Goal: Task Accomplishment & Management: Use online tool/utility

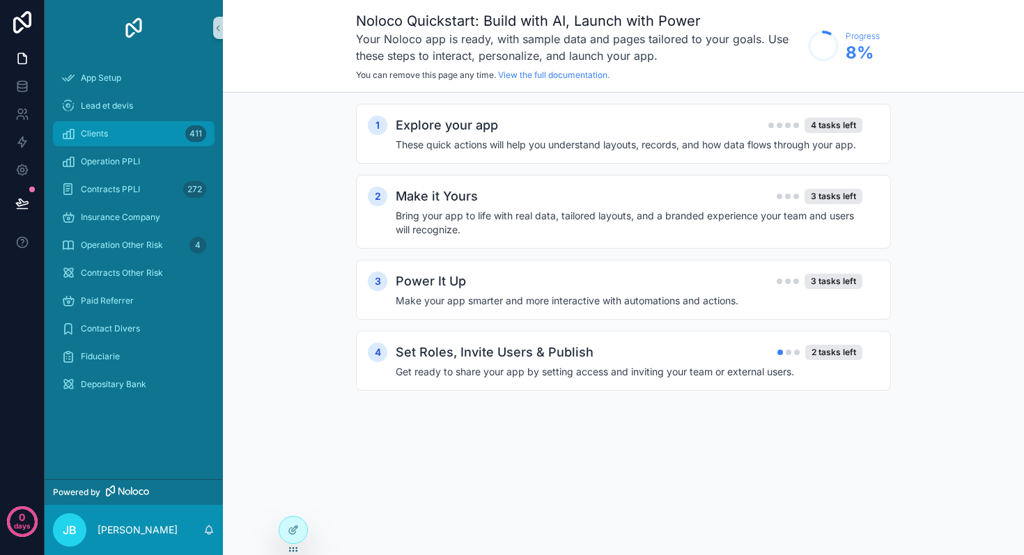
click at [110, 138] on div "Clients 411" at bounding box center [133, 134] width 145 height 22
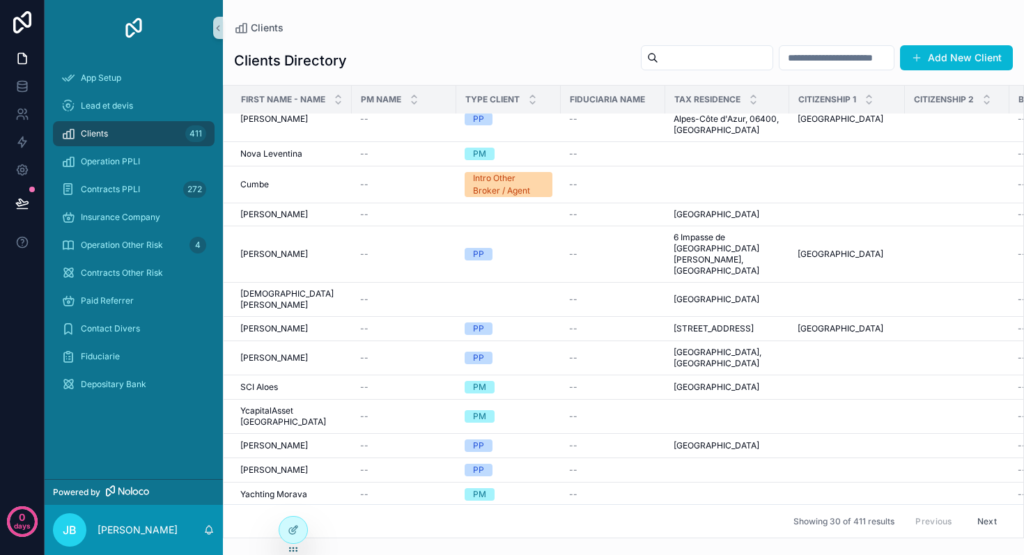
scroll to position [594, 0]
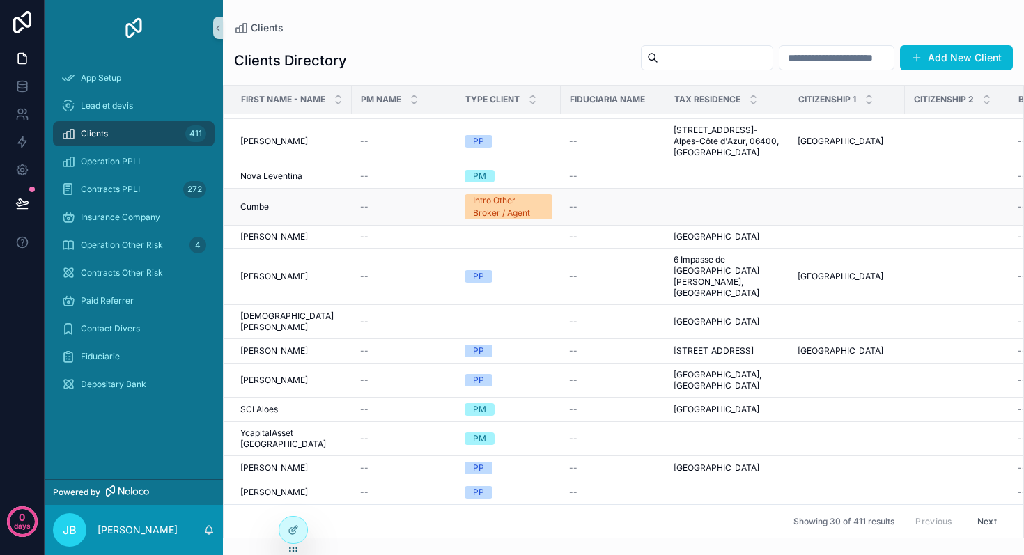
click at [520, 219] on div "Intro Other Broker / Agent" at bounding box center [508, 206] width 71 height 25
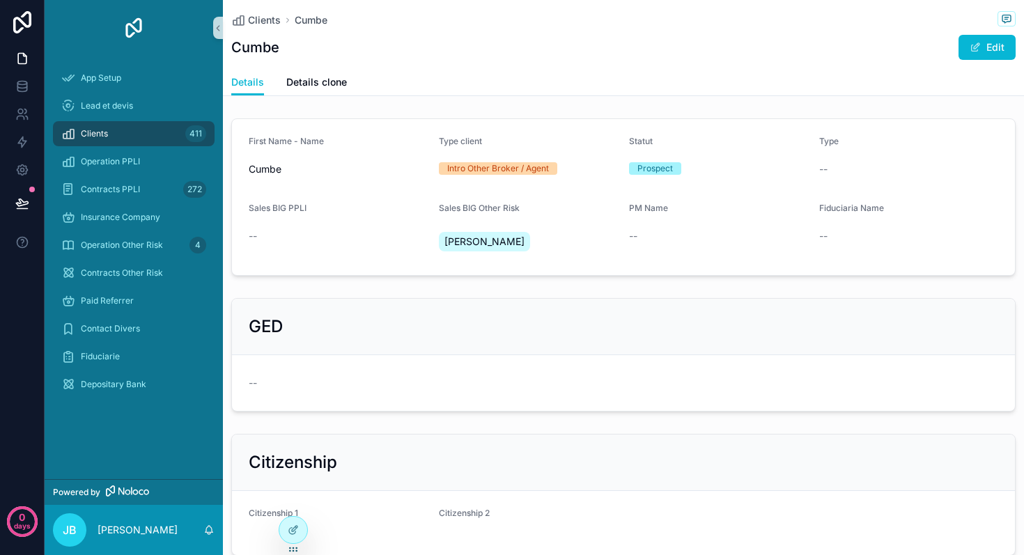
click at [490, 169] on div "Intro Other Broker / Agent" at bounding box center [498, 168] width 102 height 13
click at [970, 50] on span "scrollable content" at bounding box center [975, 47] width 11 height 11
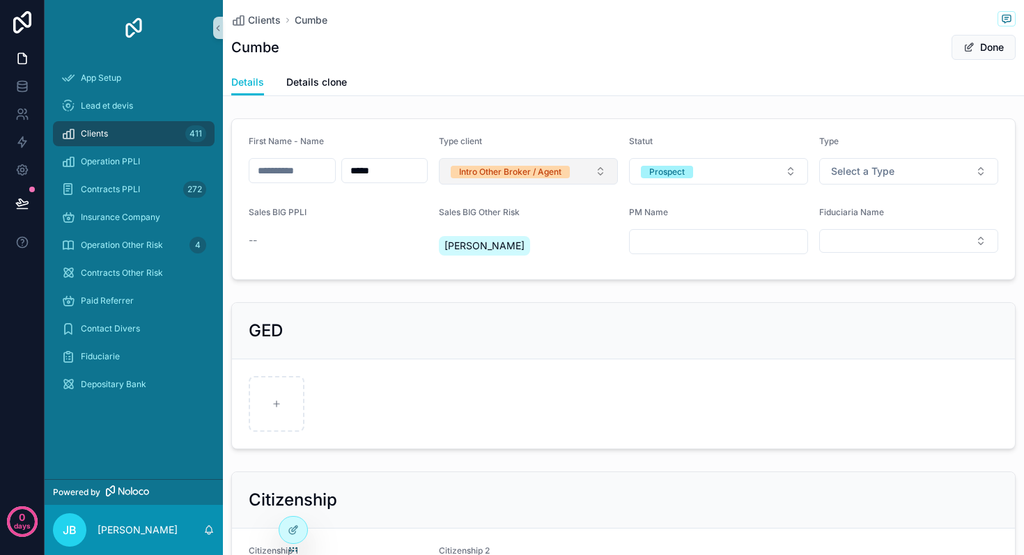
click at [577, 176] on button "Intro Other Broker / Agent" at bounding box center [528, 171] width 179 height 26
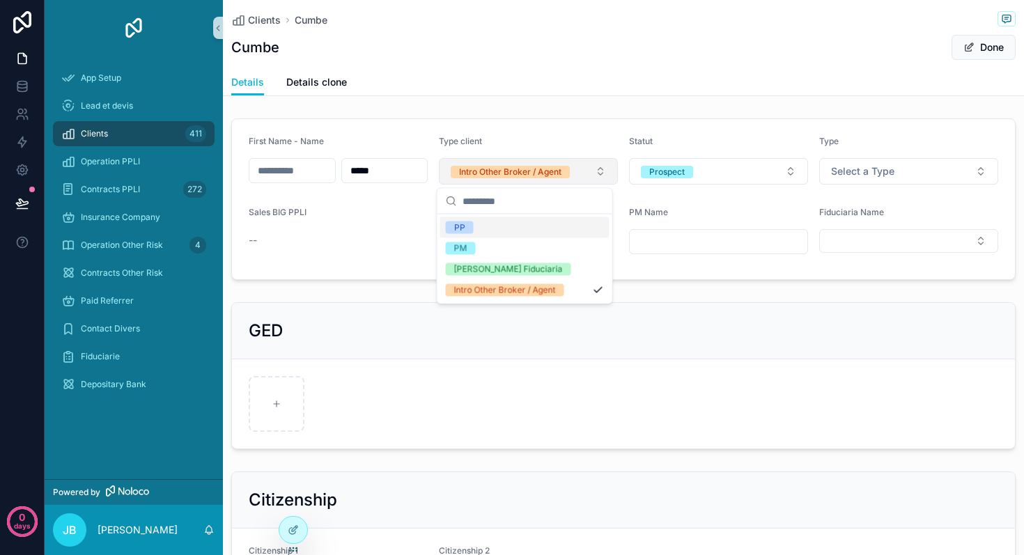
click at [577, 176] on button "Intro Other Broker / Agent" at bounding box center [528, 171] width 179 height 26
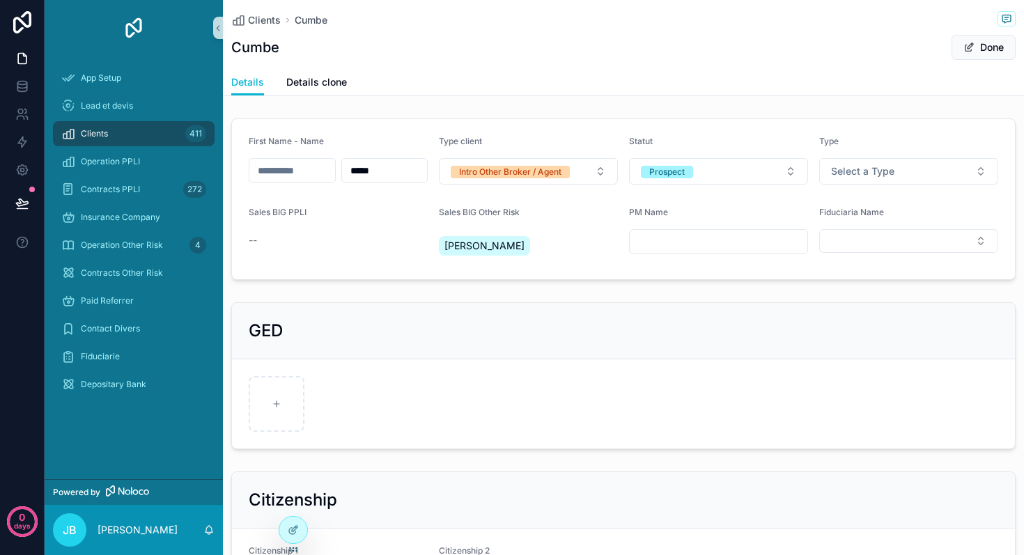
click at [665, 325] on div "GED" at bounding box center [623, 331] width 749 height 22
click at [145, 249] on span "Operation Other Risk" at bounding box center [122, 245] width 82 height 11
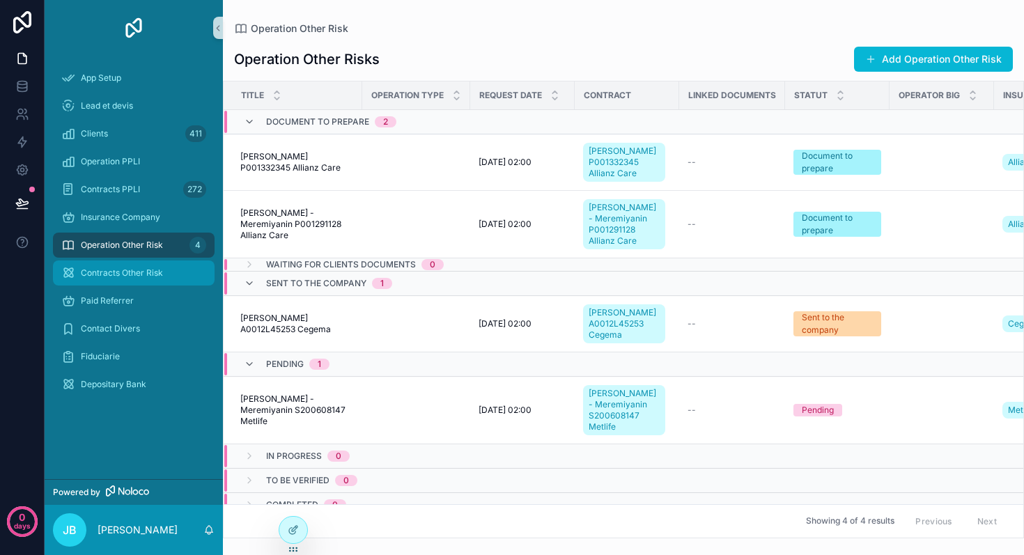
click at [127, 281] on div "Contracts Other Risk" at bounding box center [133, 273] width 145 height 22
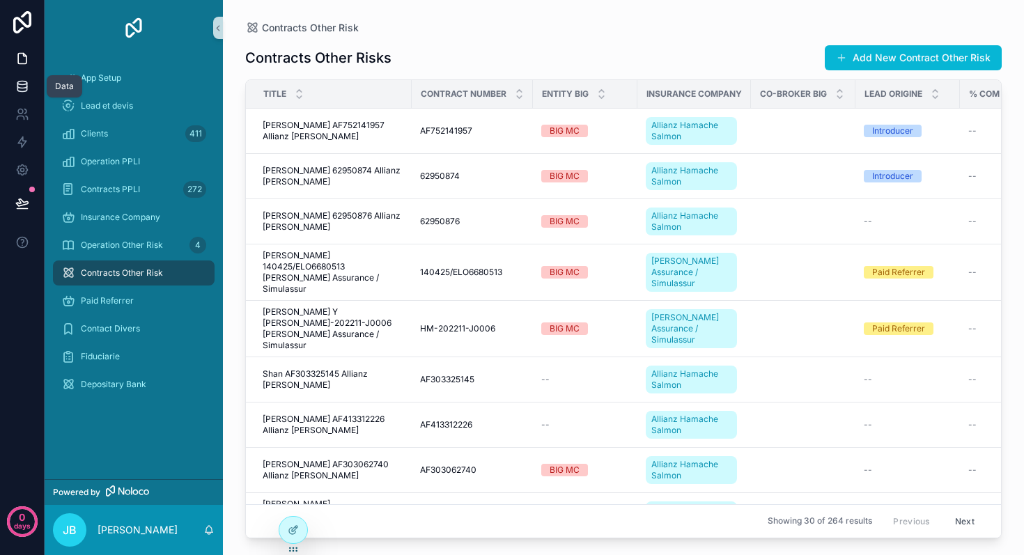
click at [24, 86] on icon at bounding box center [22, 86] width 14 height 14
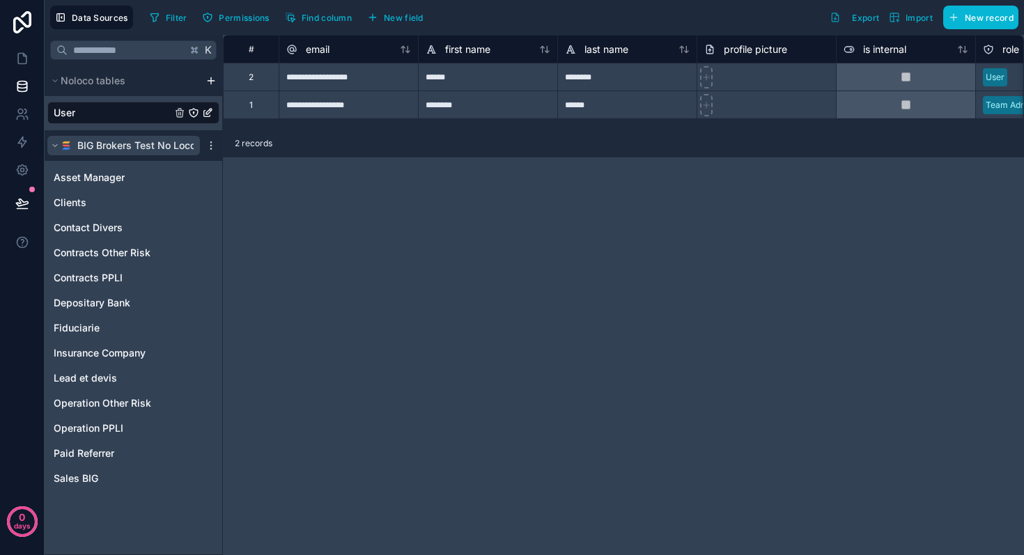
click at [194, 144] on span "BIG Brokers Test No Loco" at bounding box center [136, 146] width 118 height 14
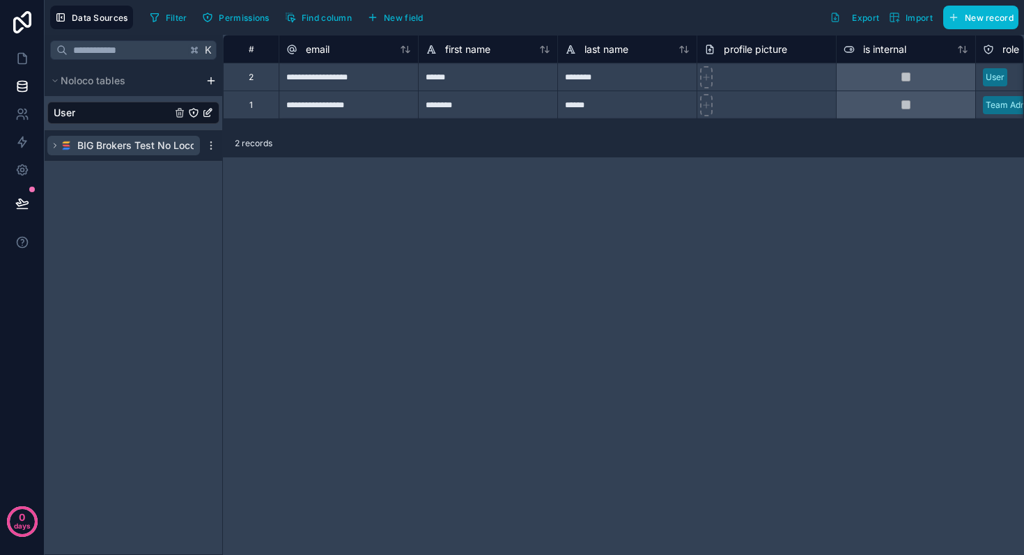
click at [194, 144] on span "BIG Brokers Test No Loco" at bounding box center [136, 146] width 118 height 14
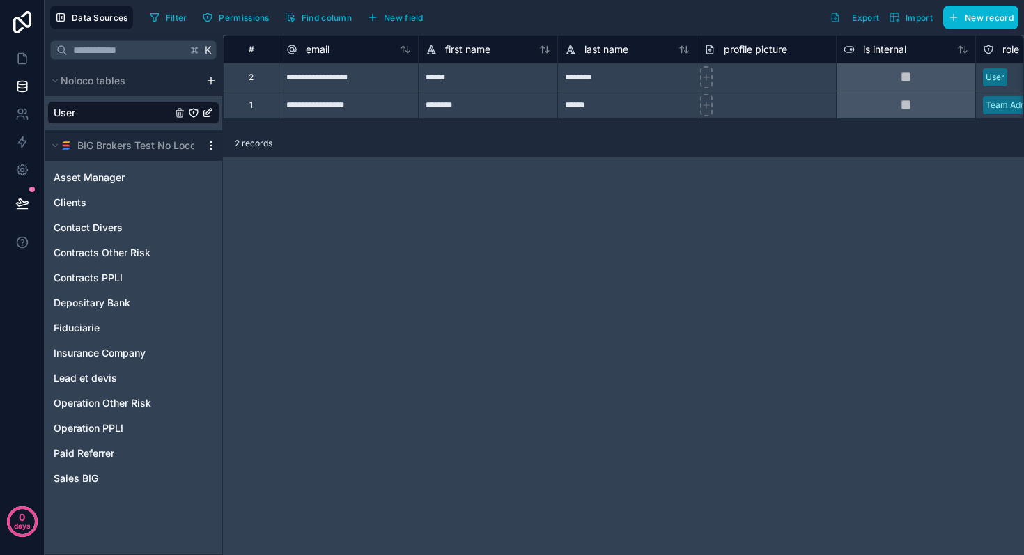
click at [212, 144] on icon "scrollable content" at bounding box center [210, 145] width 11 height 11
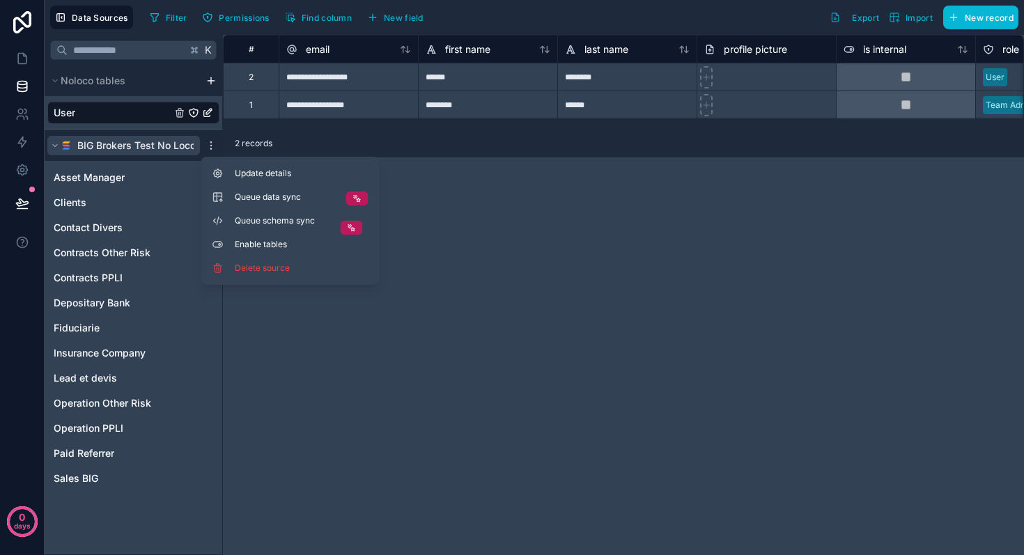
click at [56, 146] on icon "scrollable content" at bounding box center [55, 145] width 8 height 8
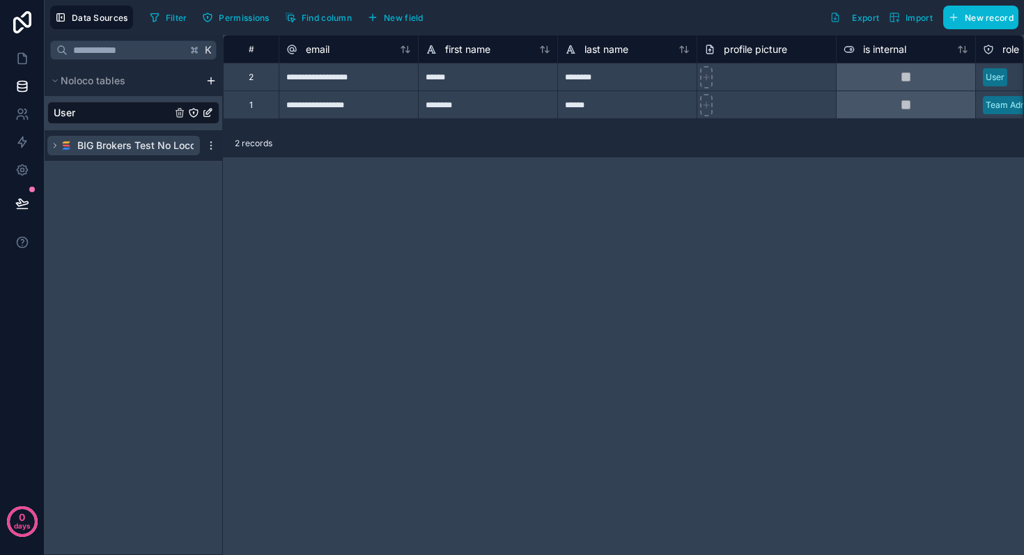
click at [56, 146] on icon "scrollable content" at bounding box center [55, 145] width 8 height 8
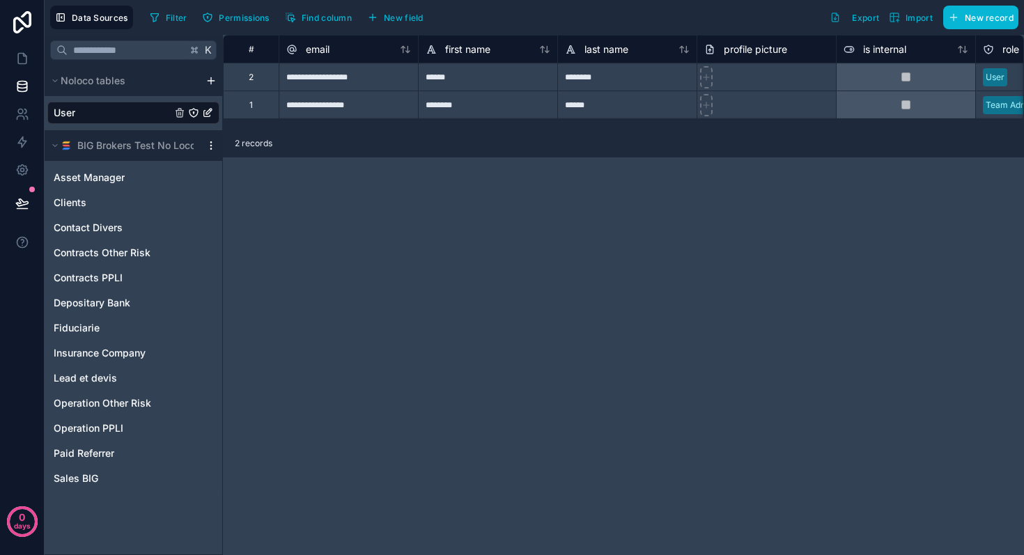
click at [216, 143] on icon "scrollable content" at bounding box center [210, 145] width 11 height 11
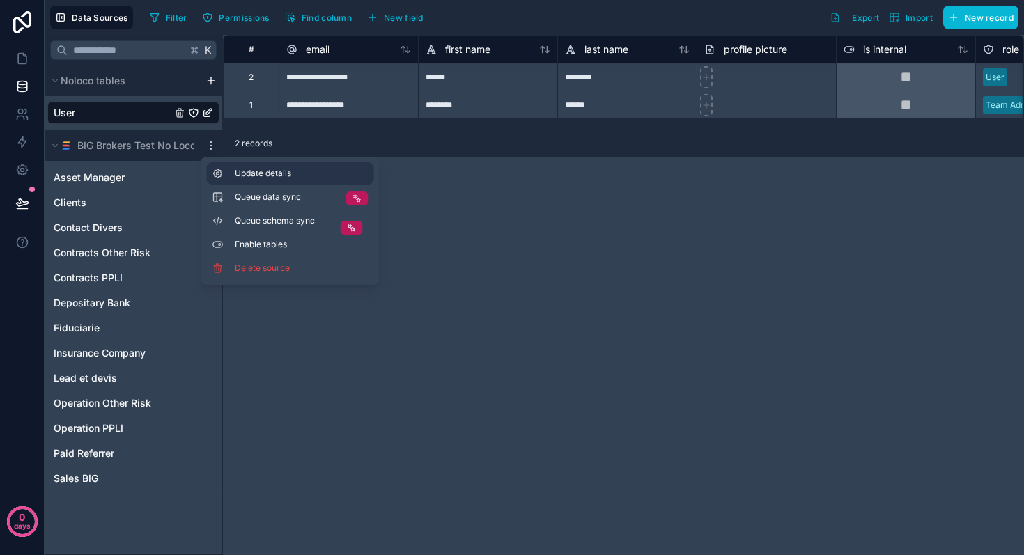
click at [247, 181] on button "Update details" at bounding box center [290, 173] width 167 height 22
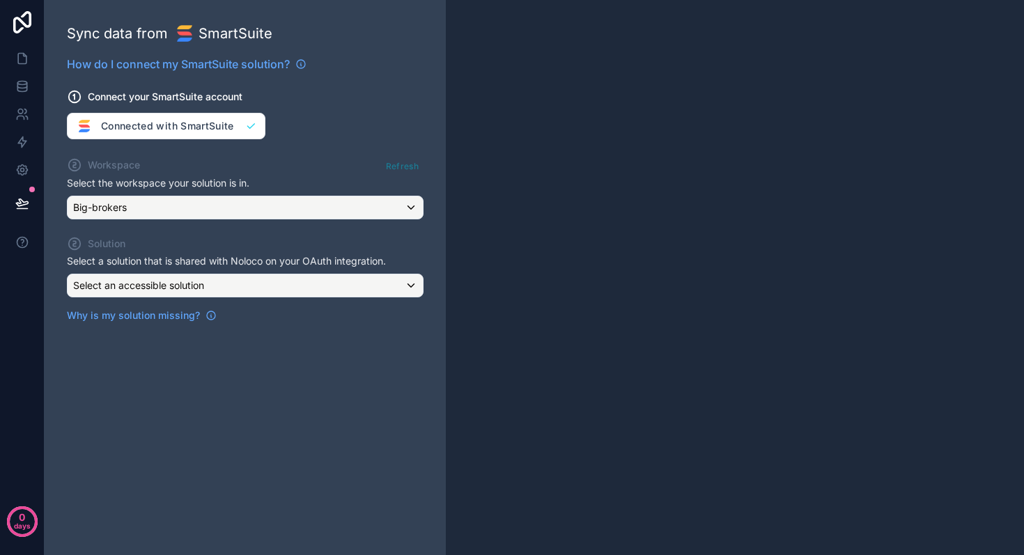
click at [236, 123] on div "Connect your SmartSuite account Connected with SmartSuite" at bounding box center [245, 105] width 357 height 67
click at [262, 61] on span "How do I connect my SmartSuite solution?" at bounding box center [178, 64] width 223 height 17
click at [219, 123] on div "Connect your SmartSuite account Connected with SmartSuite" at bounding box center [245, 105] width 357 height 67
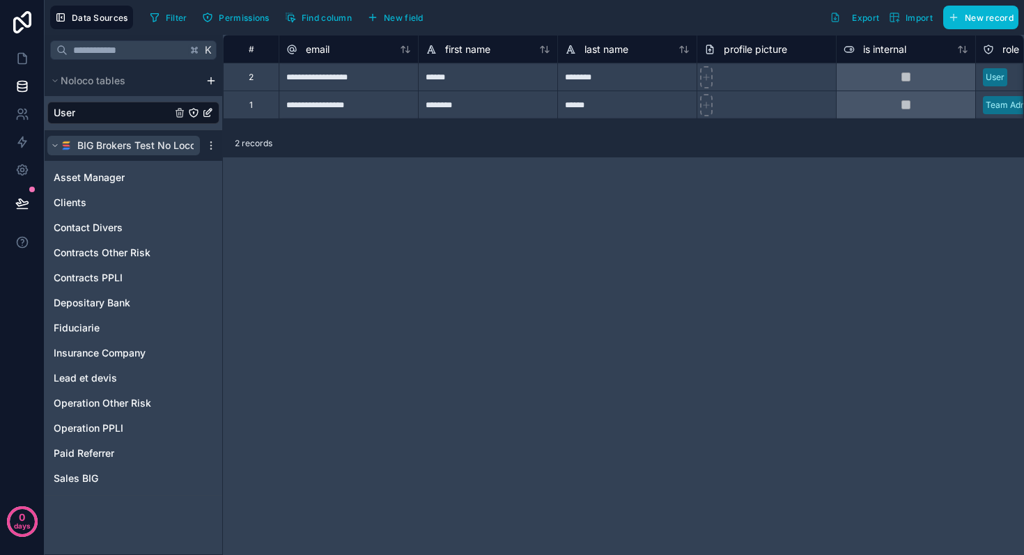
click at [55, 146] on icon "scrollable content" at bounding box center [55, 145] width 8 height 8
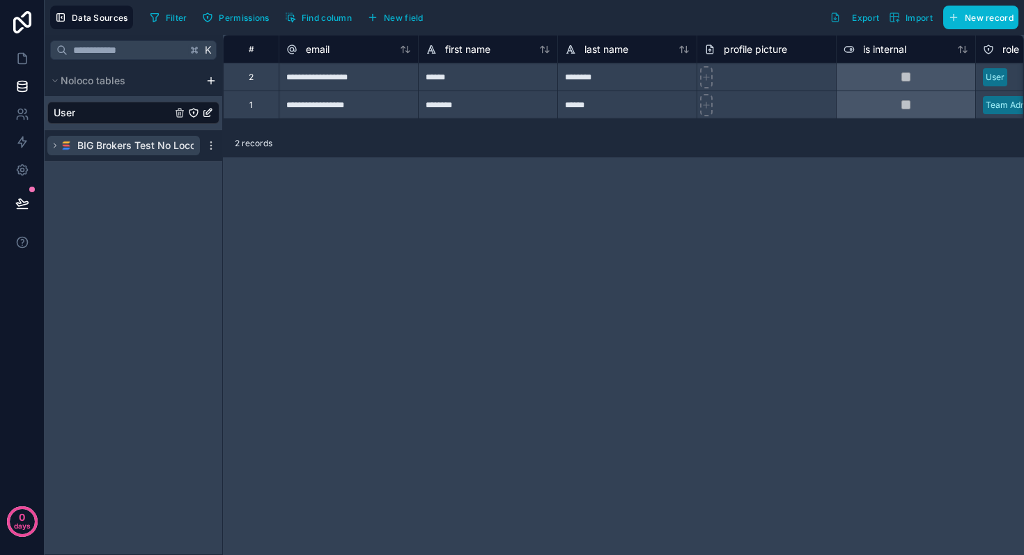
click at [55, 146] on icon "scrollable content" at bounding box center [55, 145] width 8 height 8
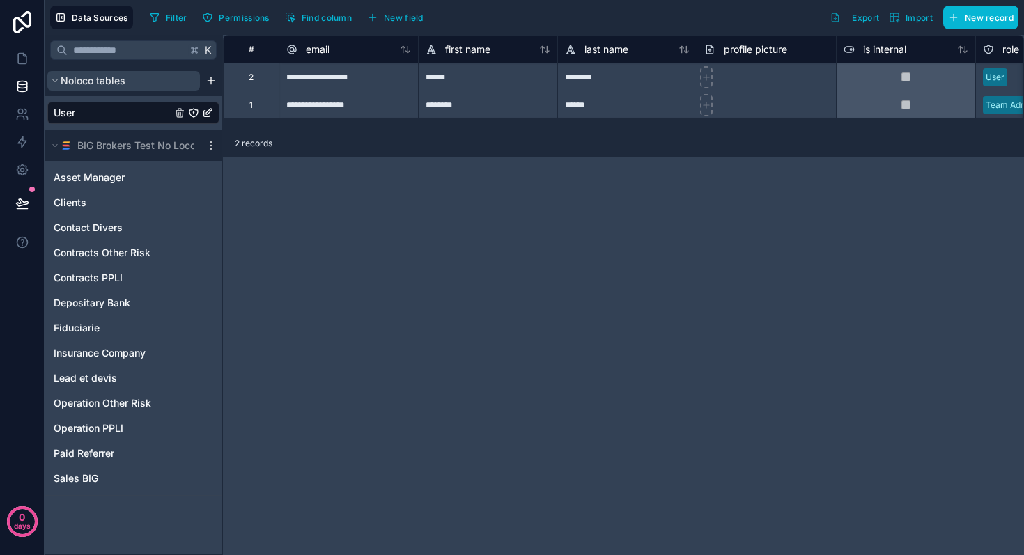
click at [153, 84] on button "Noloco tables" at bounding box center [123, 81] width 153 height 20
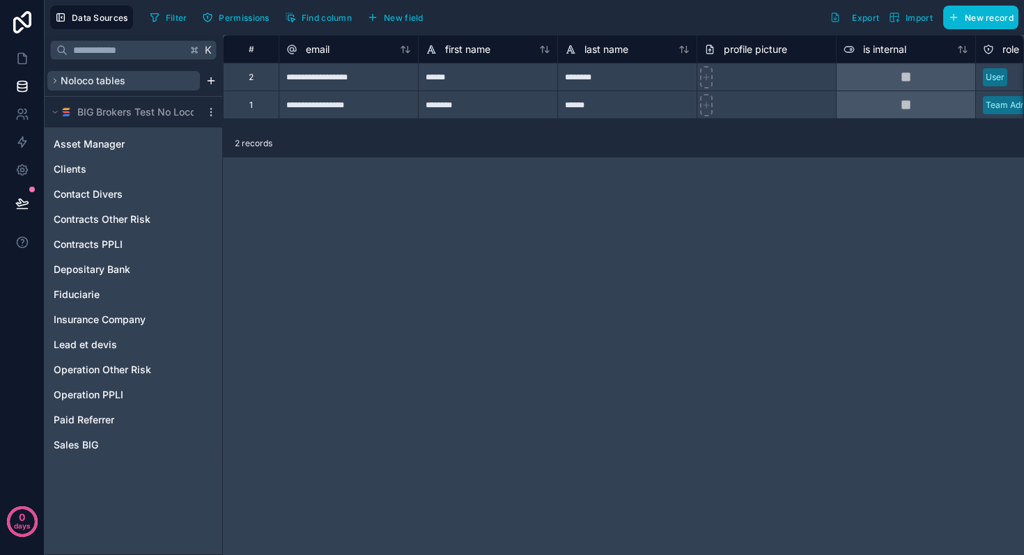
click at [153, 84] on button "Noloco tables" at bounding box center [123, 81] width 153 height 20
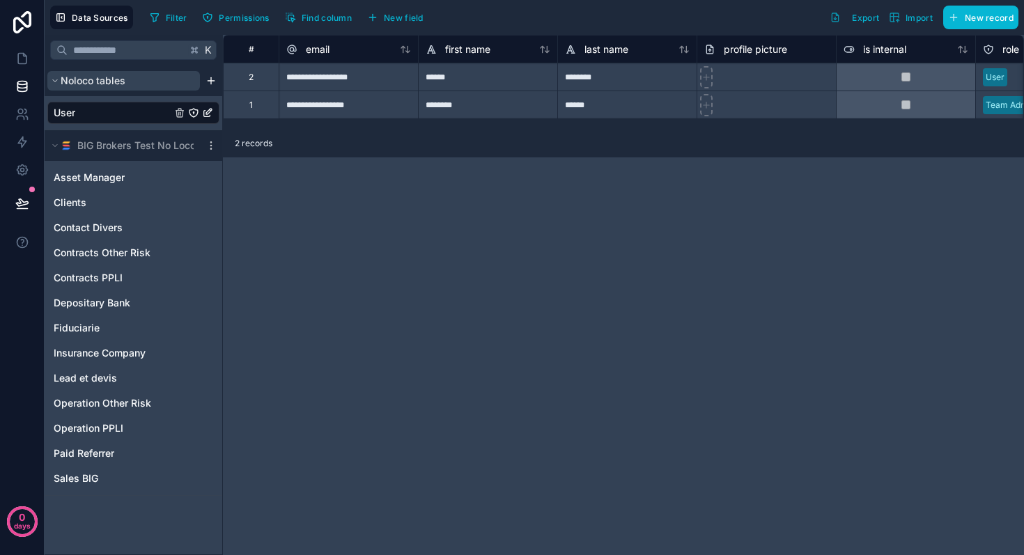
click at [56, 80] on icon "scrollable content" at bounding box center [55, 81] width 4 height 2
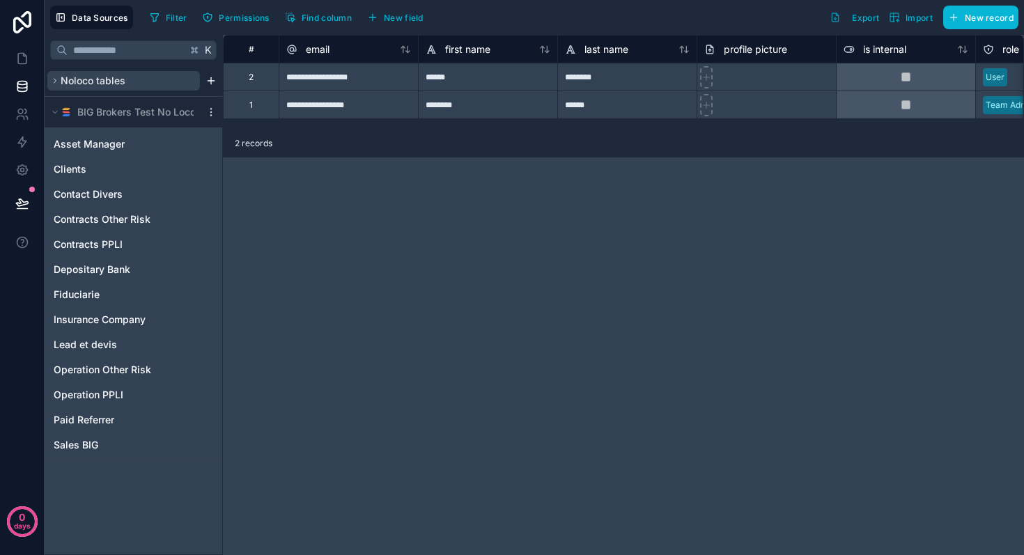
click at [56, 80] on icon "scrollable content" at bounding box center [55, 81] width 8 height 8
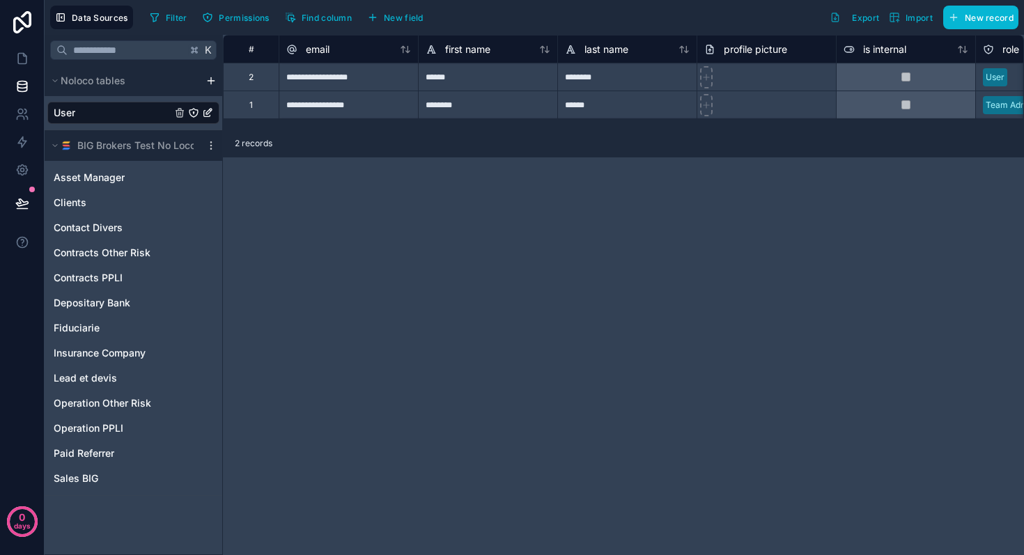
click at [210, 83] on html "**********" at bounding box center [512, 277] width 1024 height 555
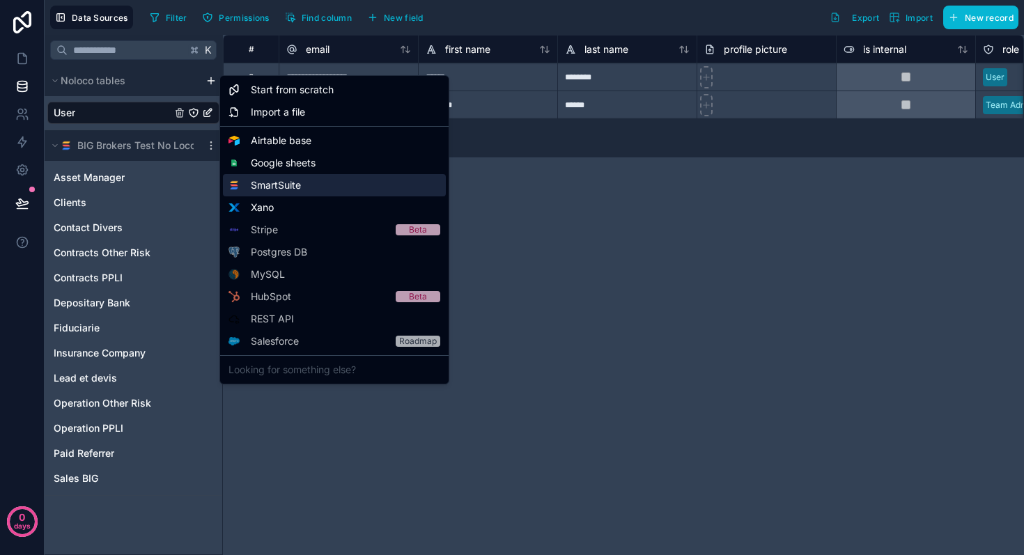
click at [273, 187] on span "SmartSuite" at bounding box center [276, 185] width 50 height 14
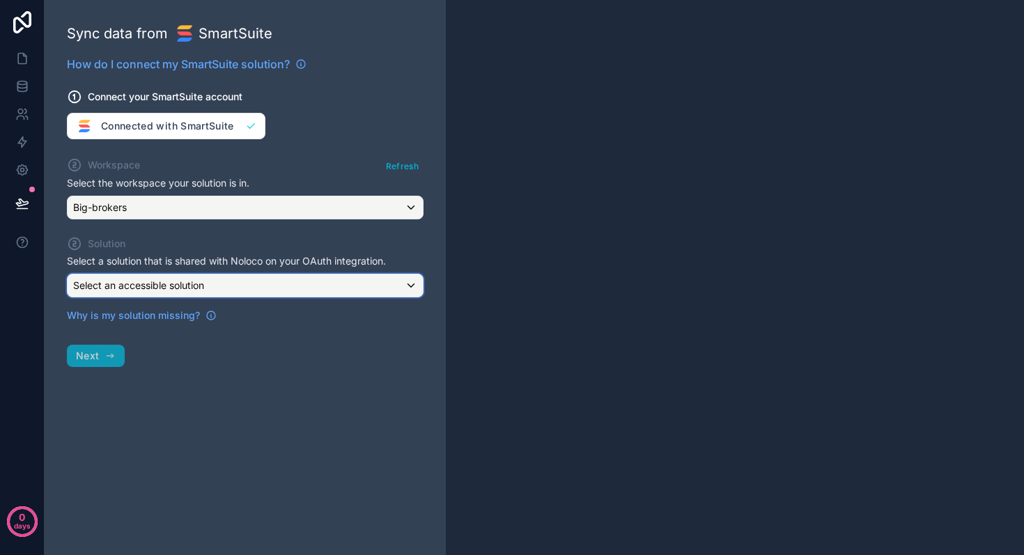
click at [263, 288] on div "Select an accessible solution" at bounding box center [245, 285] width 355 height 22
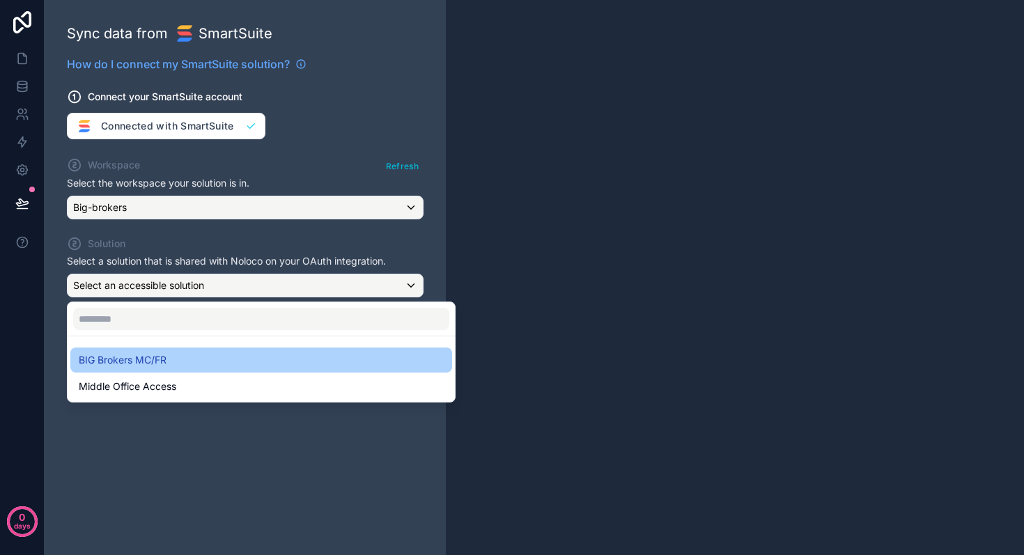
click at [240, 356] on div "BIG Brokers MC/FR" at bounding box center [261, 360] width 365 height 17
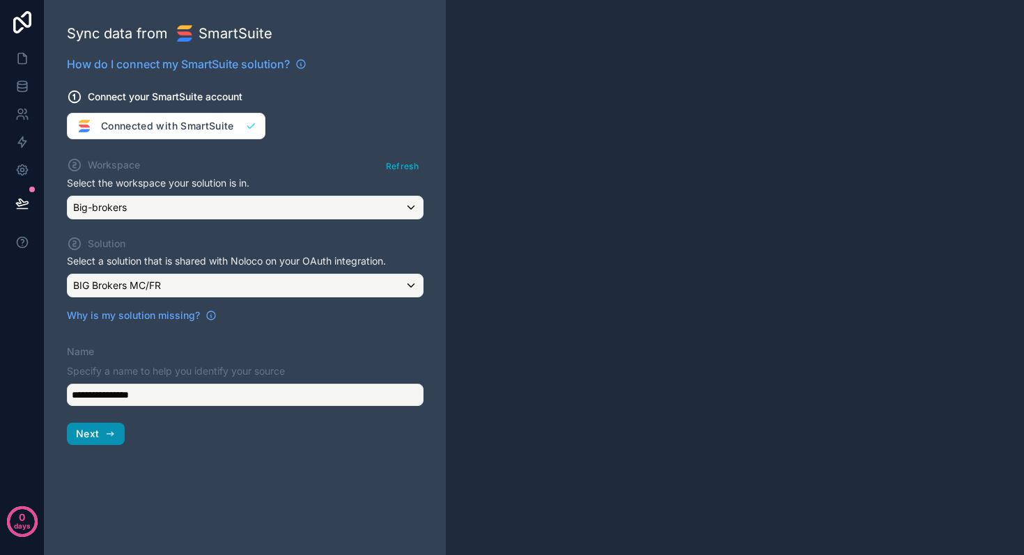
click at [95, 434] on span "Next" at bounding box center [87, 434] width 23 height 13
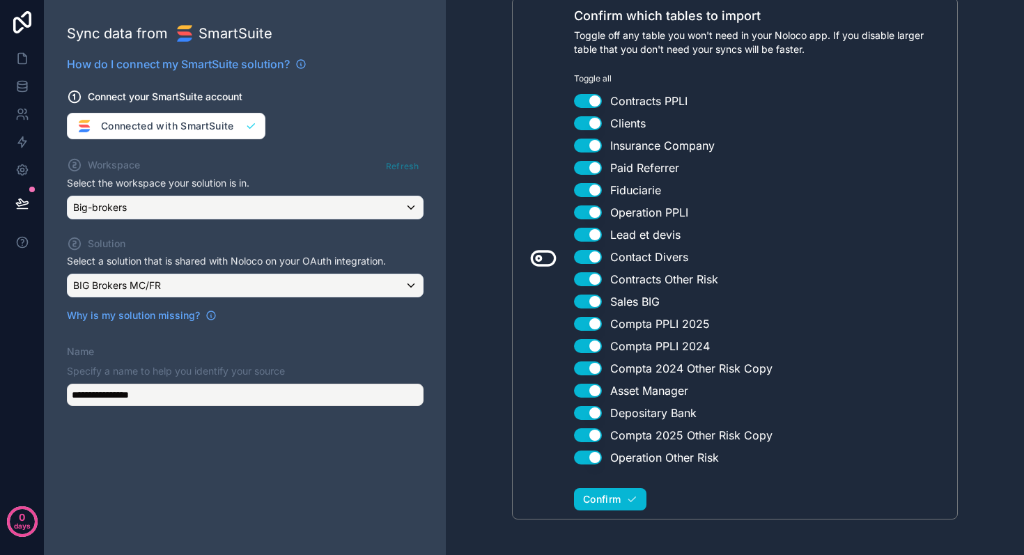
scroll to position [187, 0]
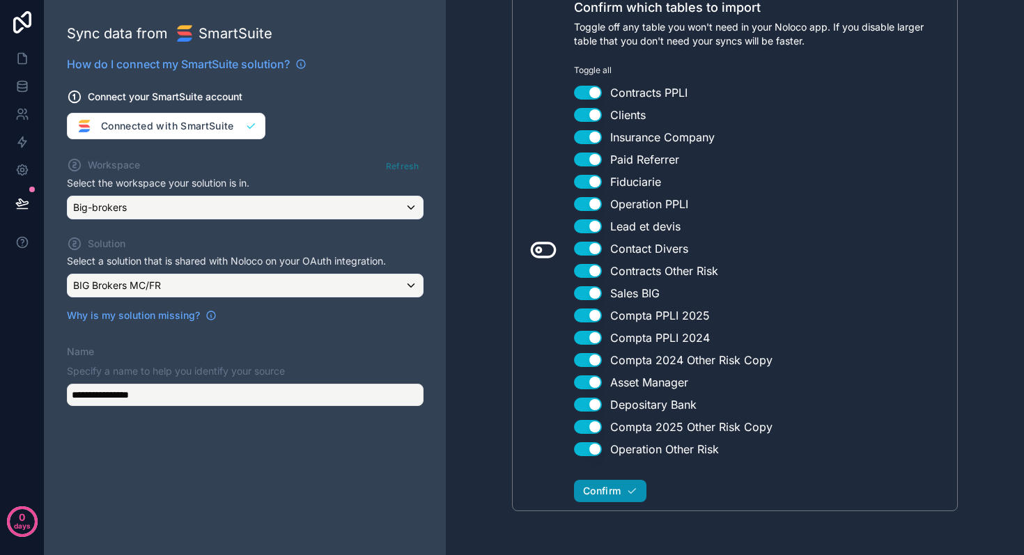
click at [600, 492] on span "Confirm" at bounding box center [602, 491] width 38 height 13
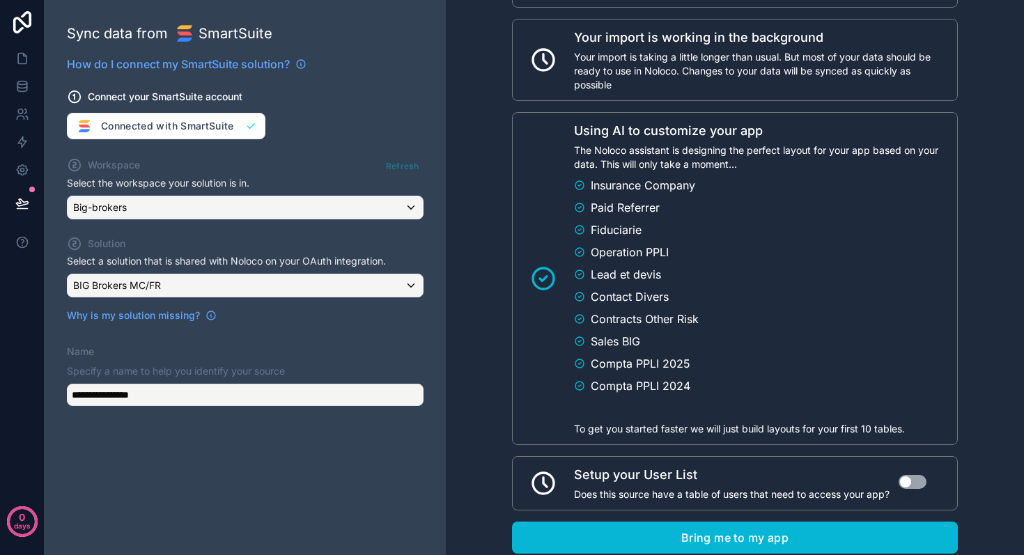
scroll to position [798, 0]
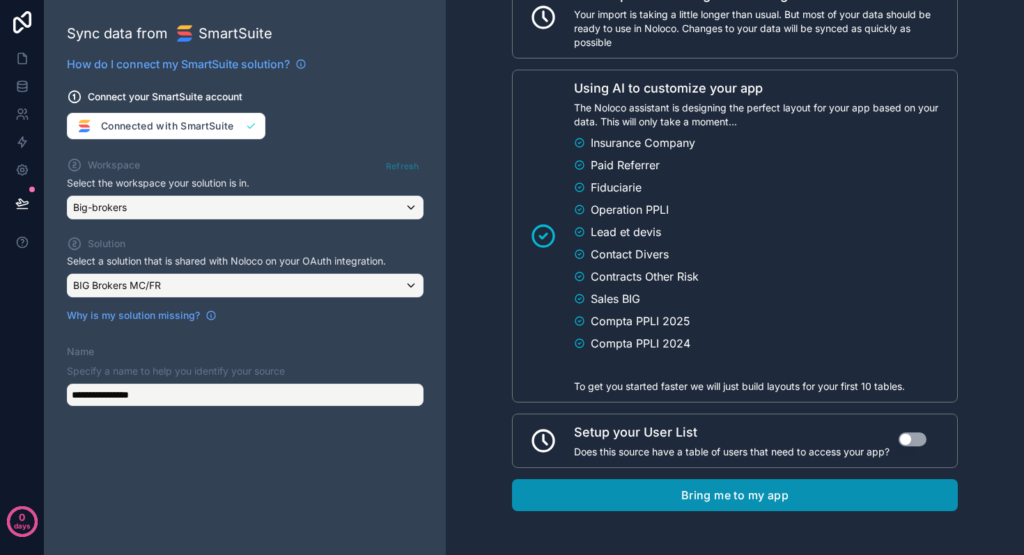
click at [725, 497] on button "Bring me to my app" at bounding box center [735, 495] width 446 height 32
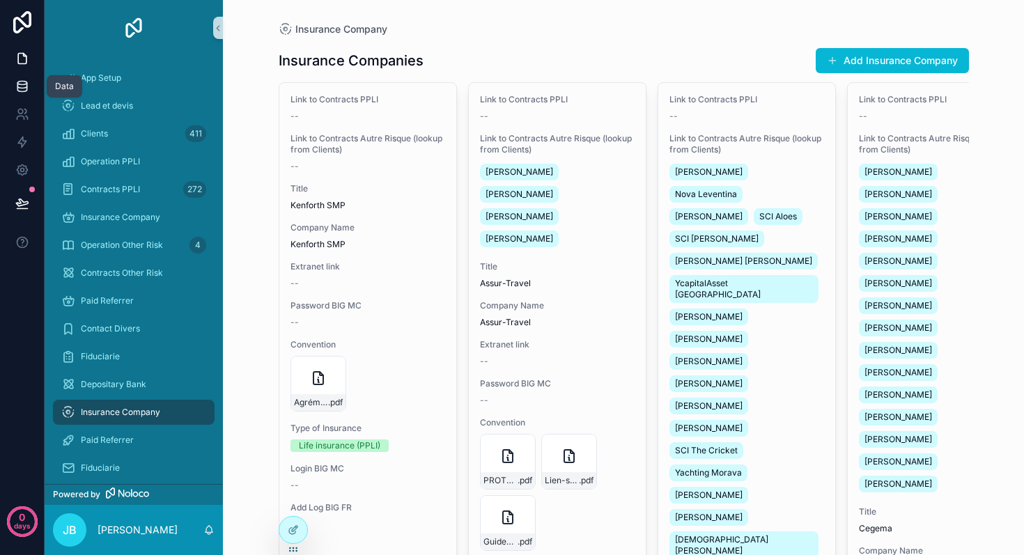
click at [24, 83] on icon at bounding box center [22, 86] width 14 height 14
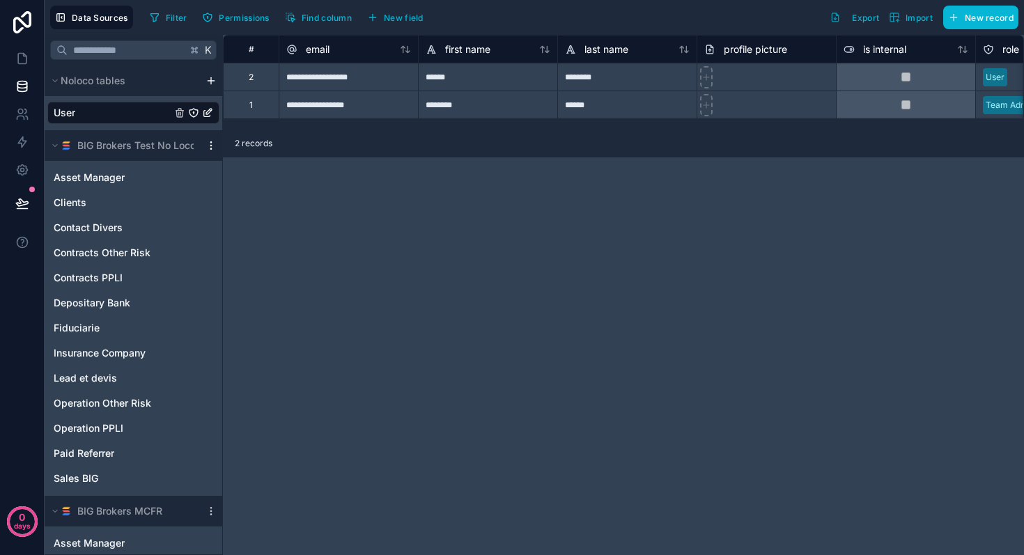
click at [211, 145] on icon "scrollable content" at bounding box center [210, 145] width 1 height 1
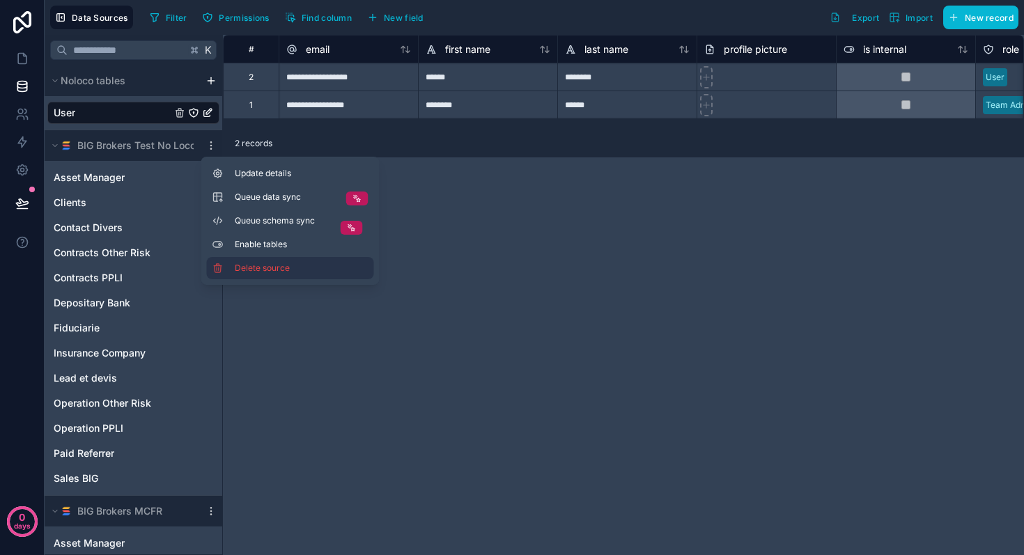
click at [258, 270] on span "Delete source" at bounding box center [285, 268] width 100 height 11
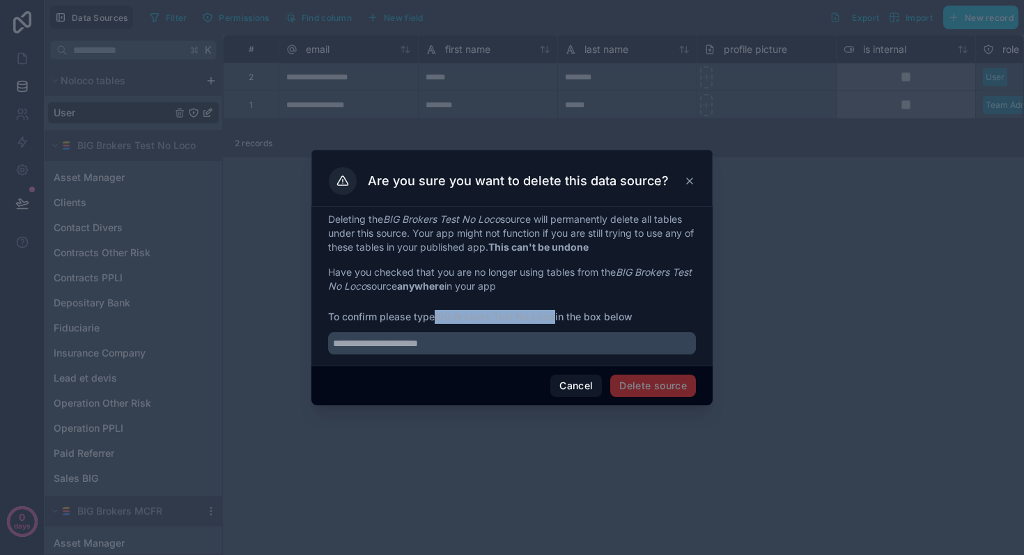
drag, startPoint x: 438, startPoint y: 314, endPoint x: 554, endPoint y: 316, distance: 116.3
click at [554, 316] on strong "BIG Brokers Test No Loco" at bounding box center [495, 317] width 120 height 12
copy strong "BIG Brokers Test No Loco"
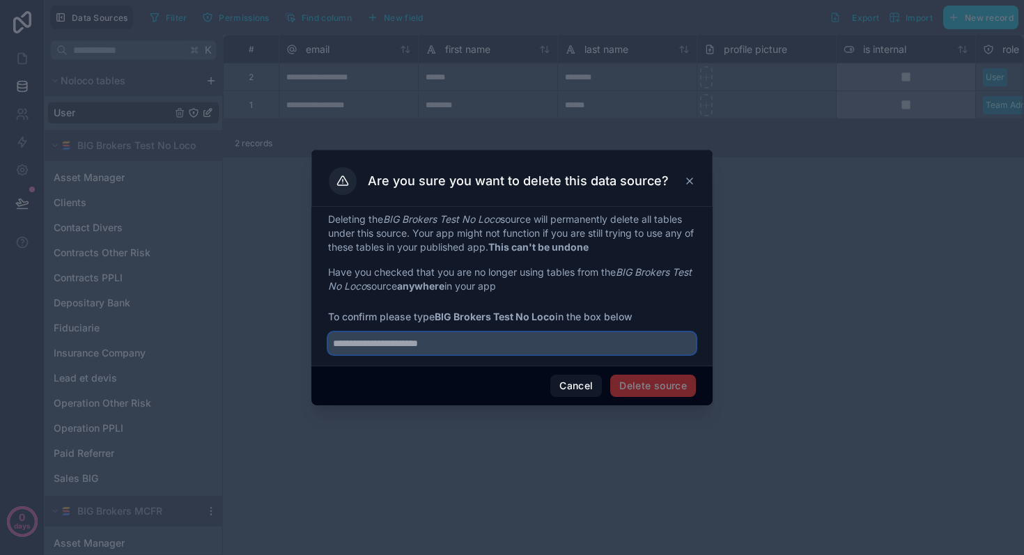
drag, startPoint x: 458, startPoint y: 347, endPoint x: 317, endPoint y: 332, distance: 142.1
click at [317, 332] on div "Deleting the BIG Brokers Test No Loco source will permanently delete all tables…" at bounding box center [511, 286] width 401 height 159
paste input "**********"
type input "**********"
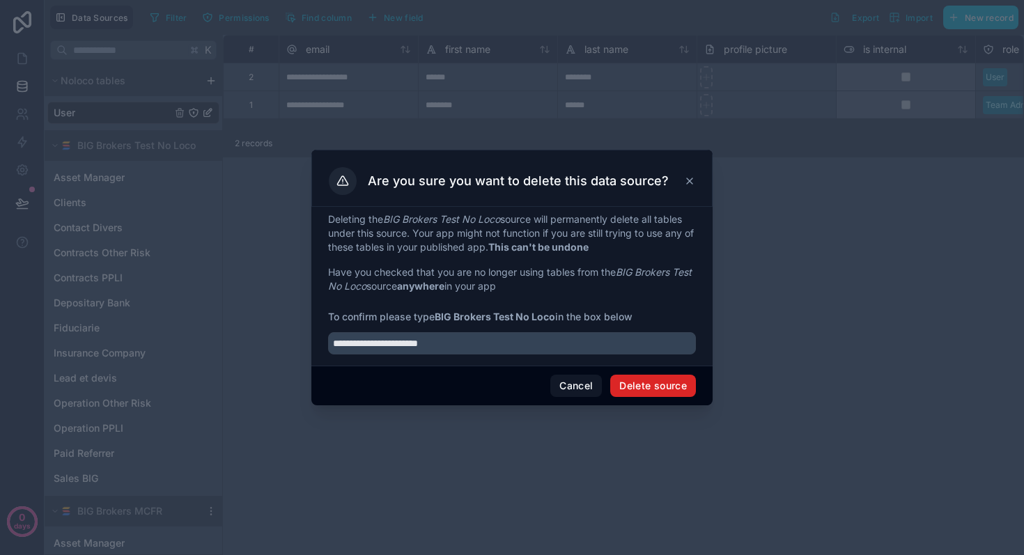
click at [659, 383] on button "Delete source" at bounding box center [653, 386] width 86 height 22
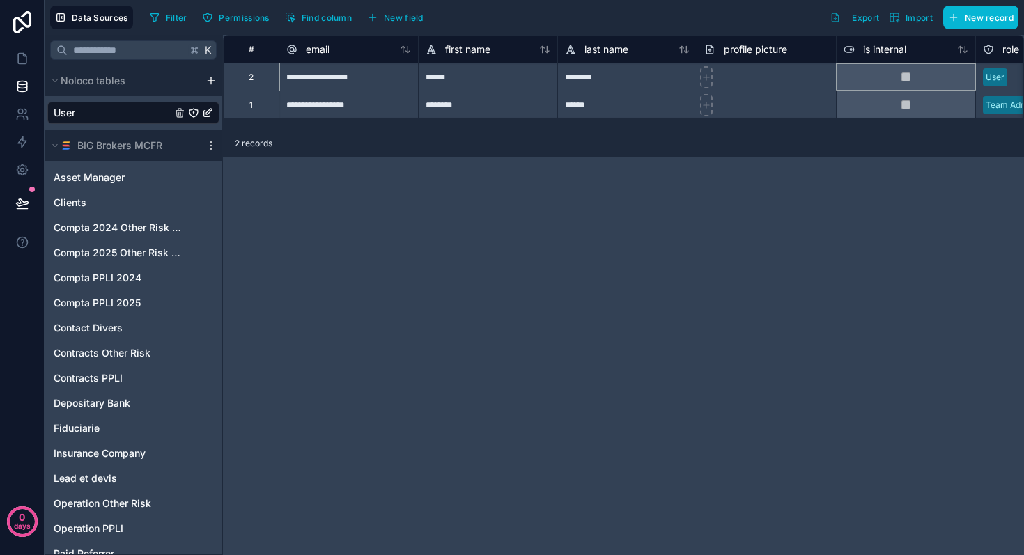
click at [908, 81] on div at bounding box center [905, 77] width 139 height 28
click at [851, 48] on icon at bounding box center [851, 49] width 2 height 2
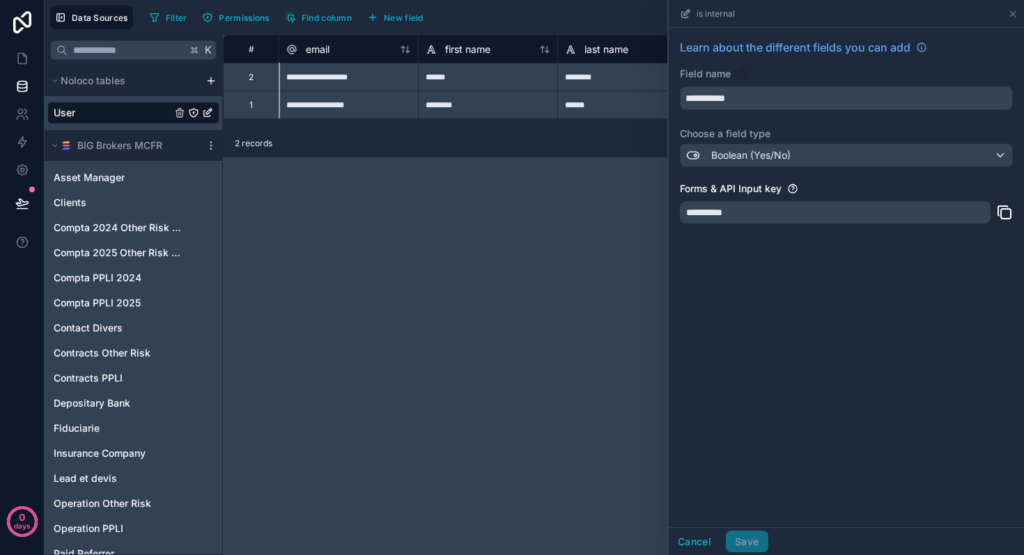
click at [531, 336] on div "**********" at bounding box center [623, 295] width 801 height 520
click at [627, 10] on div "Filter Permissions Find column New field Export Import New record" at bounding box center [581, 18] width 874 height 24
click at [696, 540] on button "Cancel" at bounding box center [695, 542] width 52 height 22
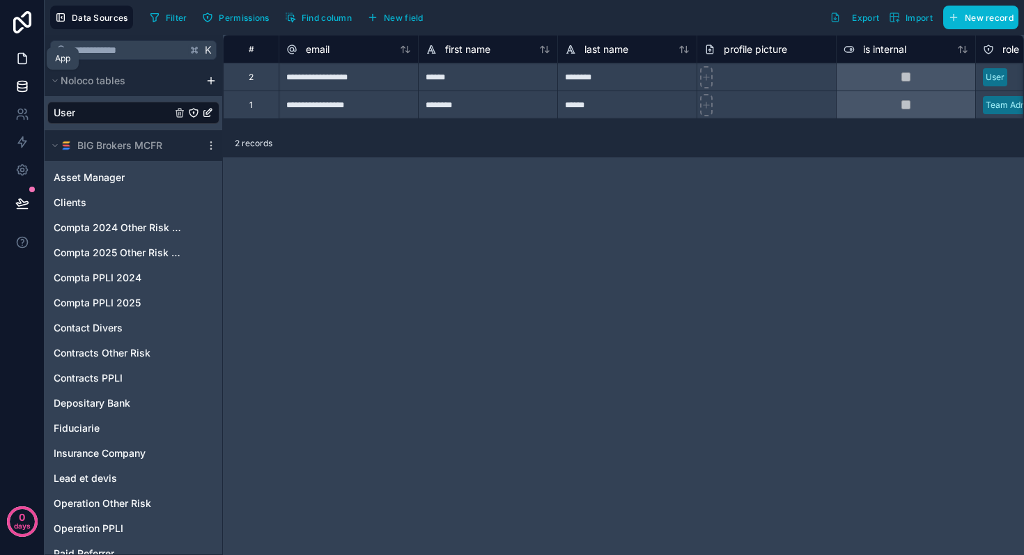
click at [20, 55] on icon at bounding box center [22, 59] width 14 height 14
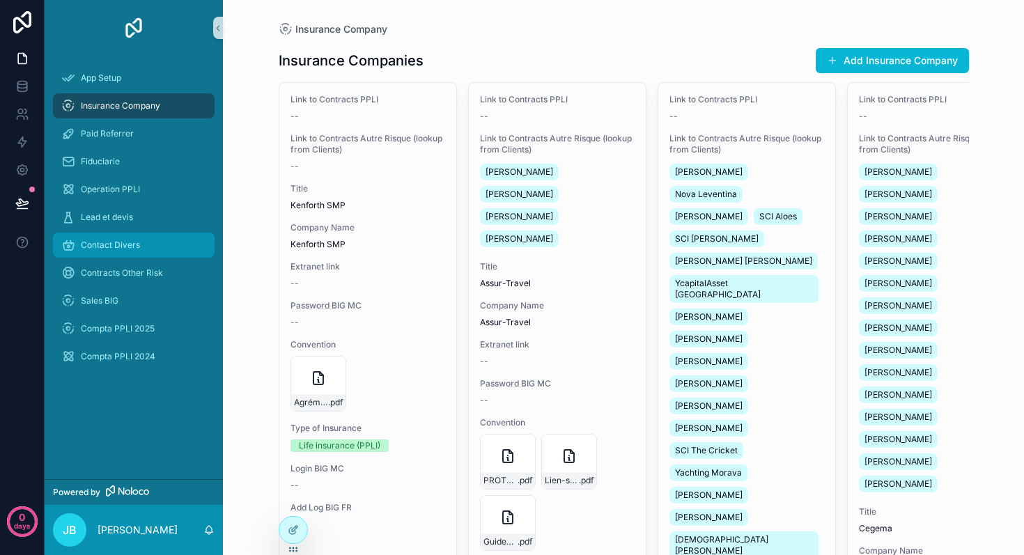
click at [104, 240] on span "Contact Divers" at bounding box center [110, 245] width 59 height 11
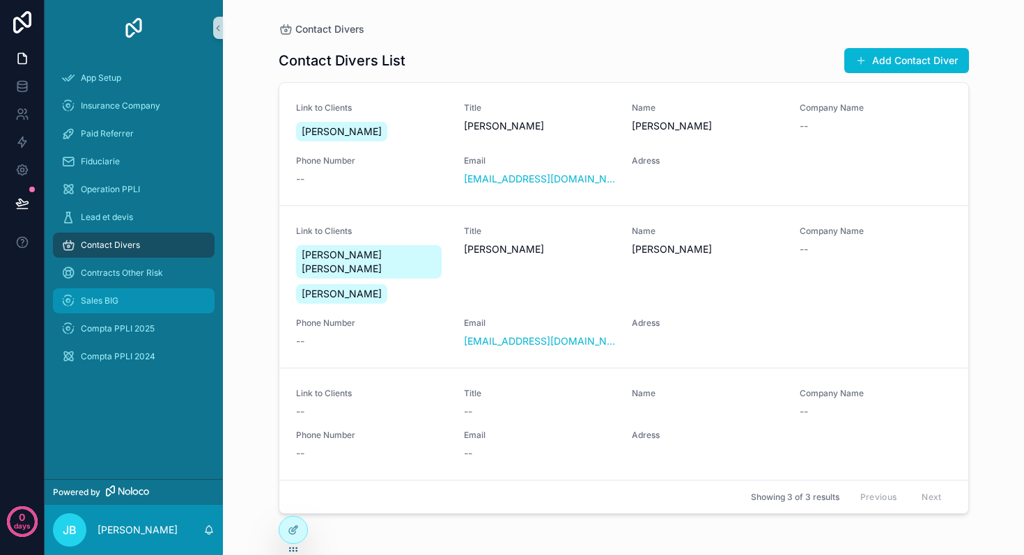
click at [107, 304] on span "Sales BIG" at bounding box center [100, 300] width 38 height 11
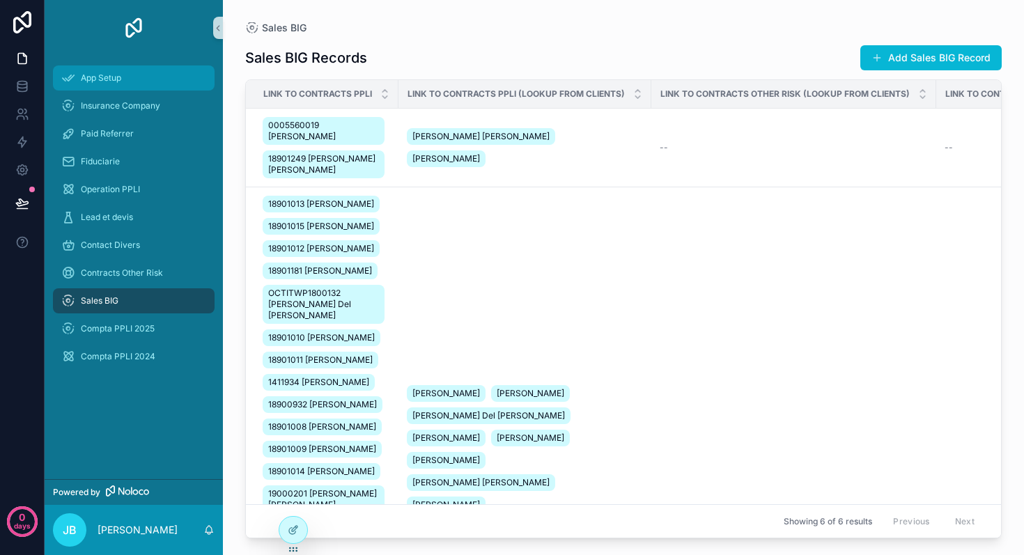
click at [137, 76] on div "App Setup" at bounding box center [133, 78] width 145 height 22
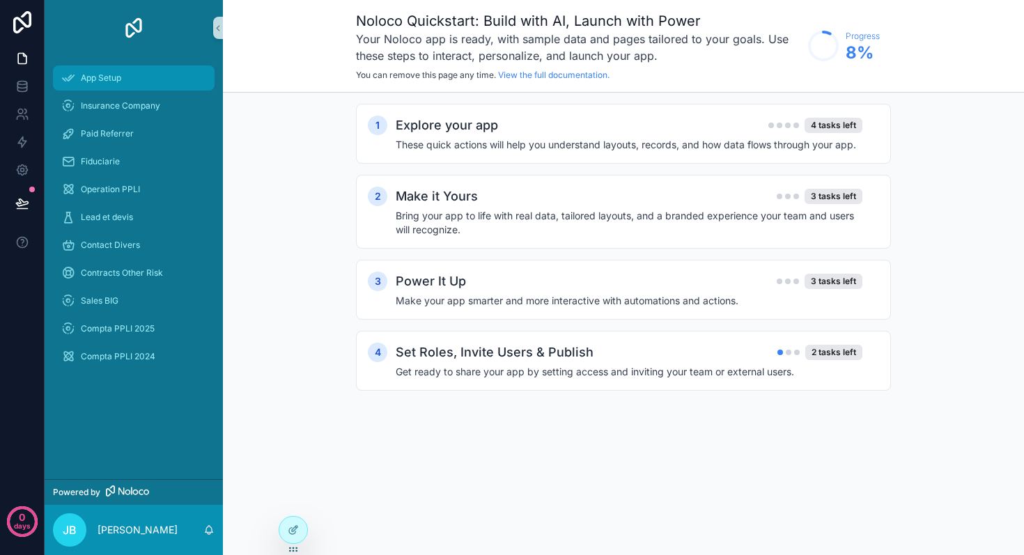
click at [117, 81] on span "App Setup" at bounding box center [101, 77] width 40 height 11
click at [293, 530] on icon at bounding box center [293, 529] width 11 height 11
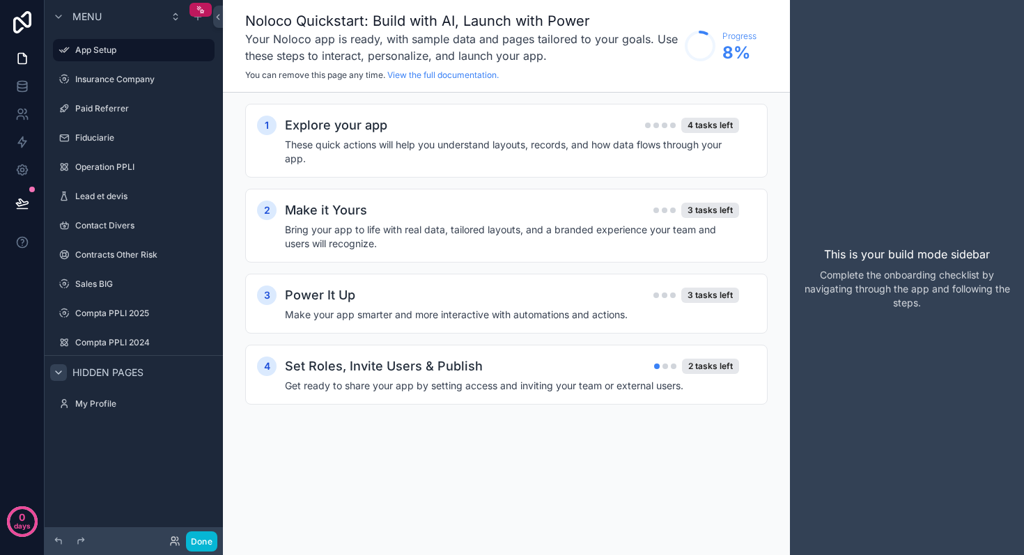
click at [63, 373] on icon "scrollable content" at bounding box center [58, 372] width 11 height 11
click at [204, 47] on icon "scrollable content" at bounding box center [203, 50] width 11 height 11
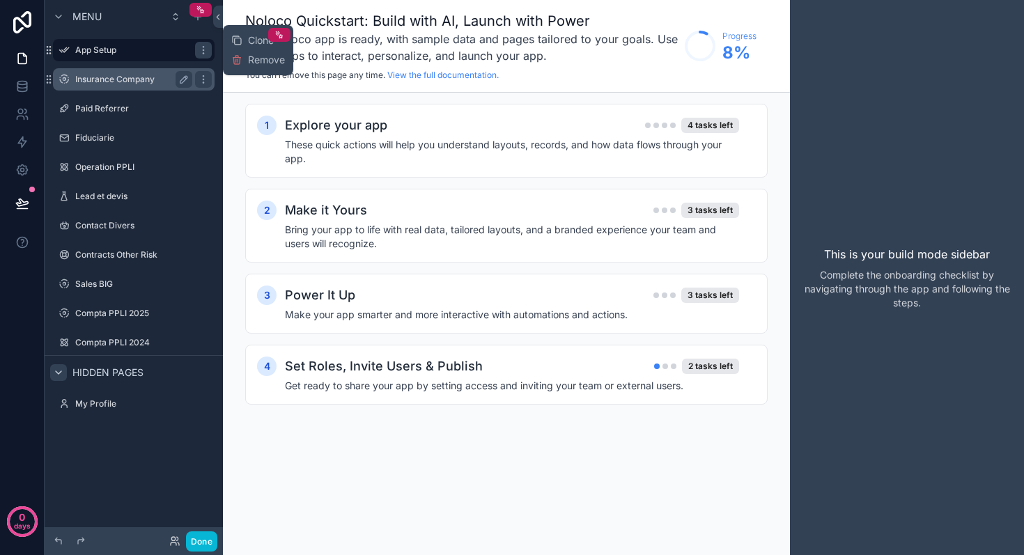
click at [153, 80] on label "Insurance Company" at bounding box center [130, 79] width 111 height 11
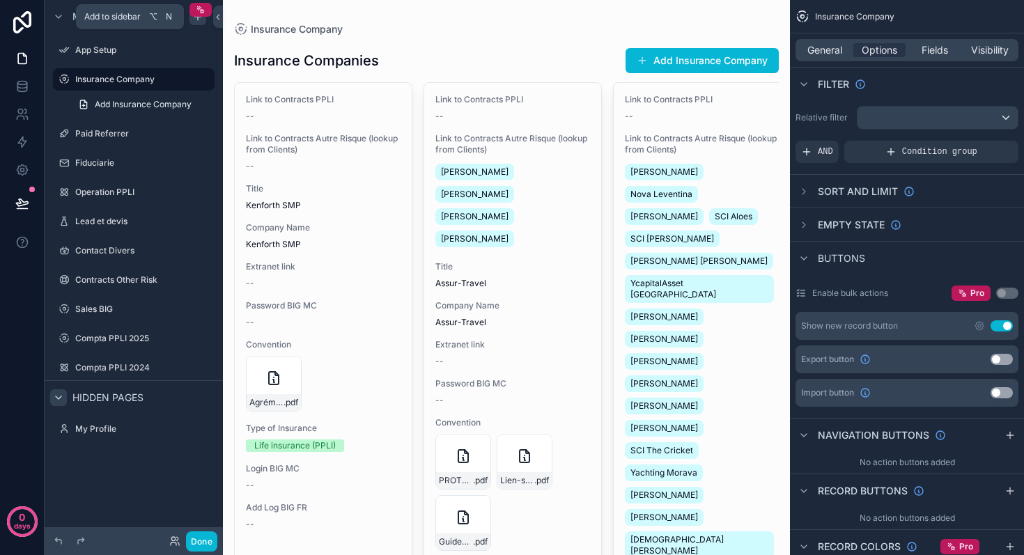
click at [198, 17] on icon "scrollable content" at bounding box center [197, 16] width 11 height 11
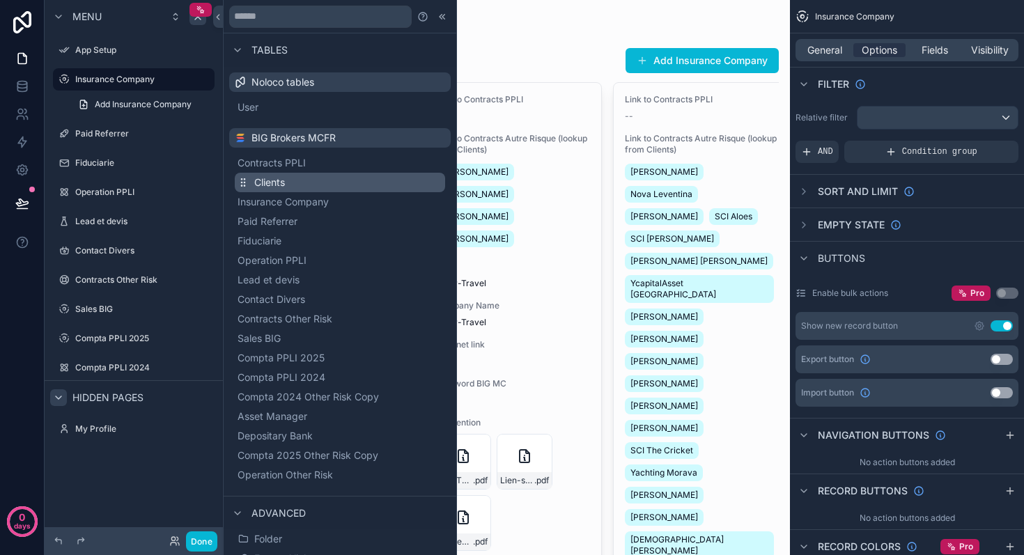
click at [263, 187] on span "Clients" at bounding box center [269, 183] width 31 height 14
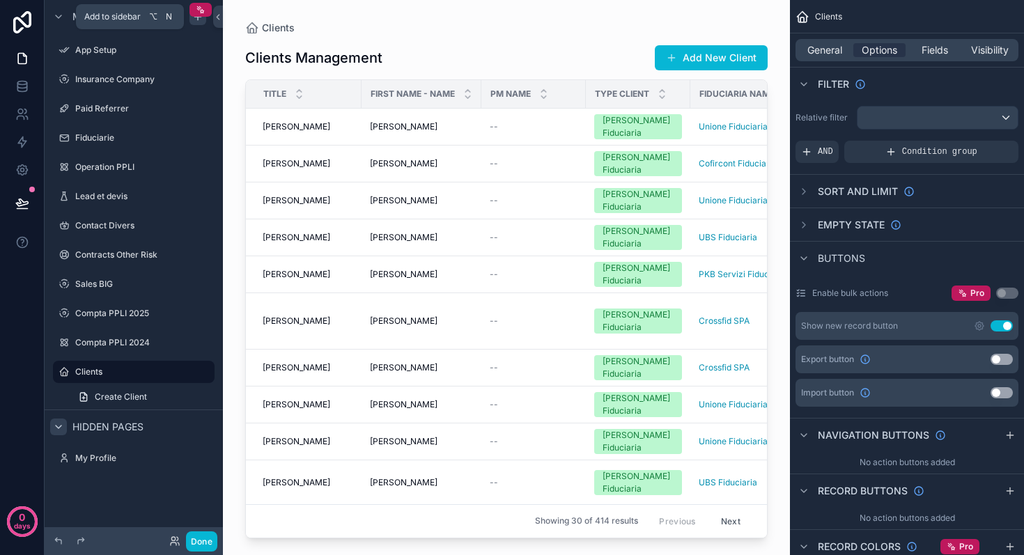
click at [198, 20] on icon "scrollable content" at bounding box center [197, 16] width 11 height 11
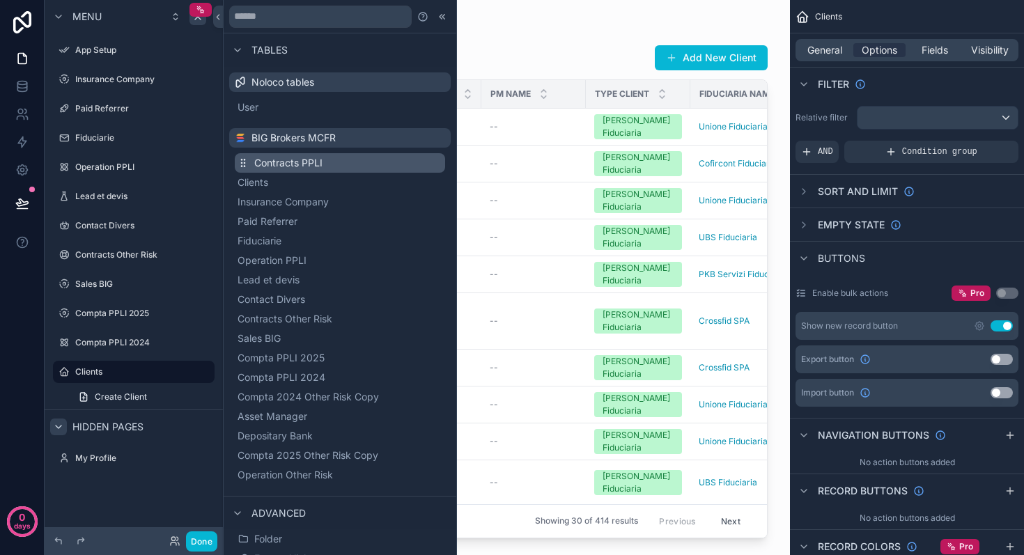
click at [303, 162] on span "Contracts PPLI" at bounding box center [288, 163] width 68 height 14
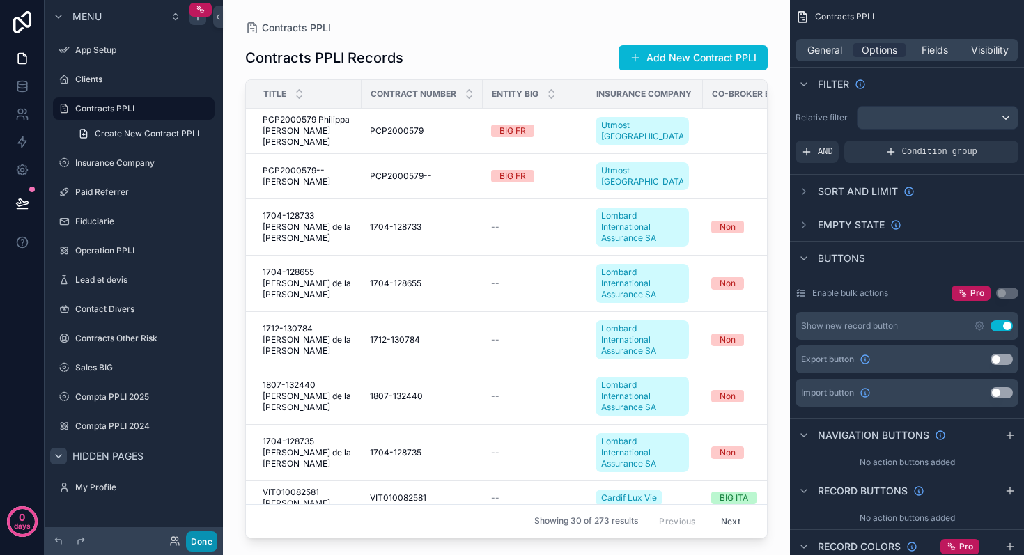
click at [198, 536] on button "Done" at bounding box center [201, 541] width 31 height 20
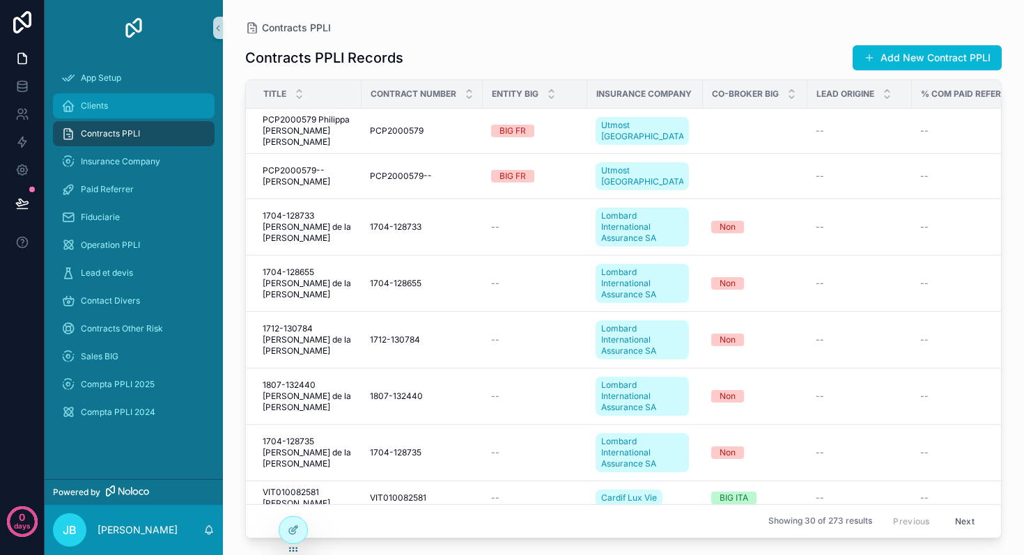
click at [113, 105] on div "Clients" at bounding box center [133, 106] width 145 height 22
